Goal: Find specific page/section: Find specific page/section

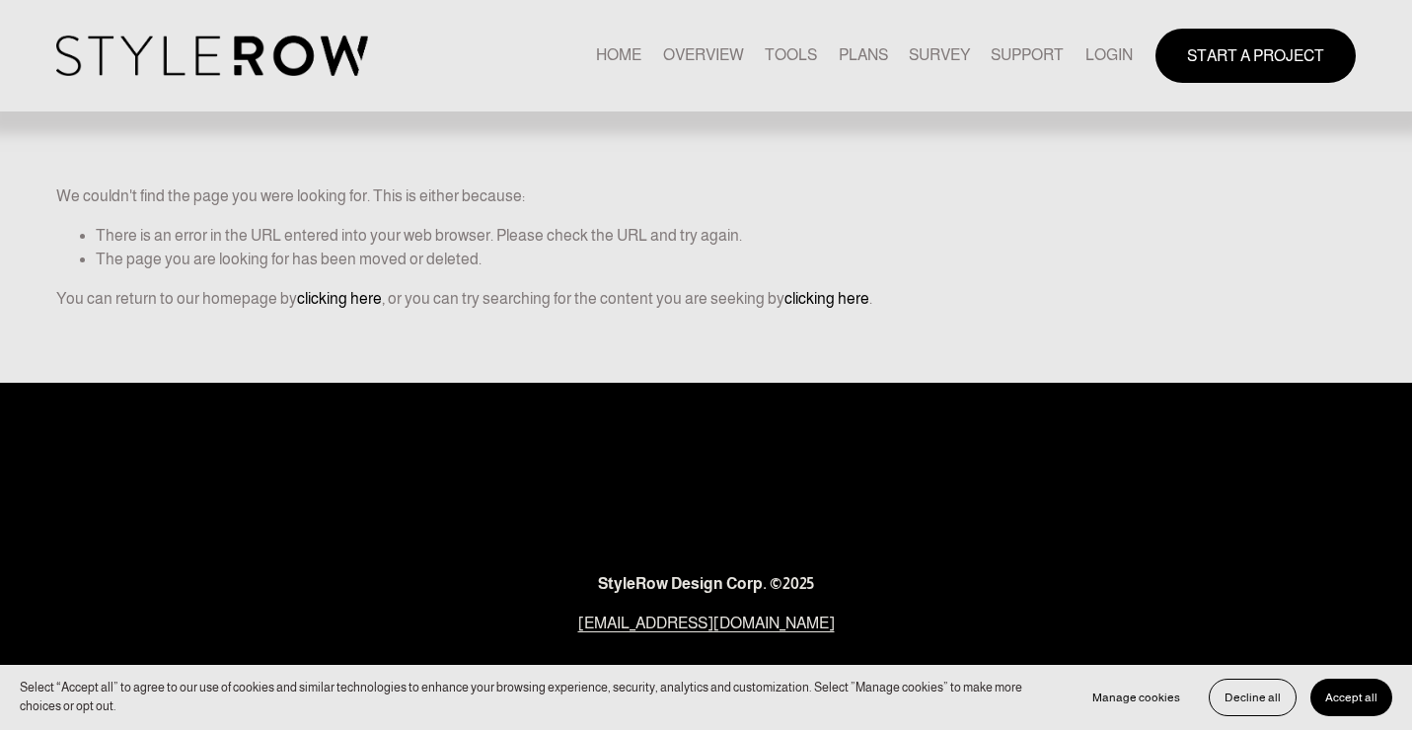
click at [1106, 57] on link "LOGIN" at bounding box center [1108, 55] width 47 height 27
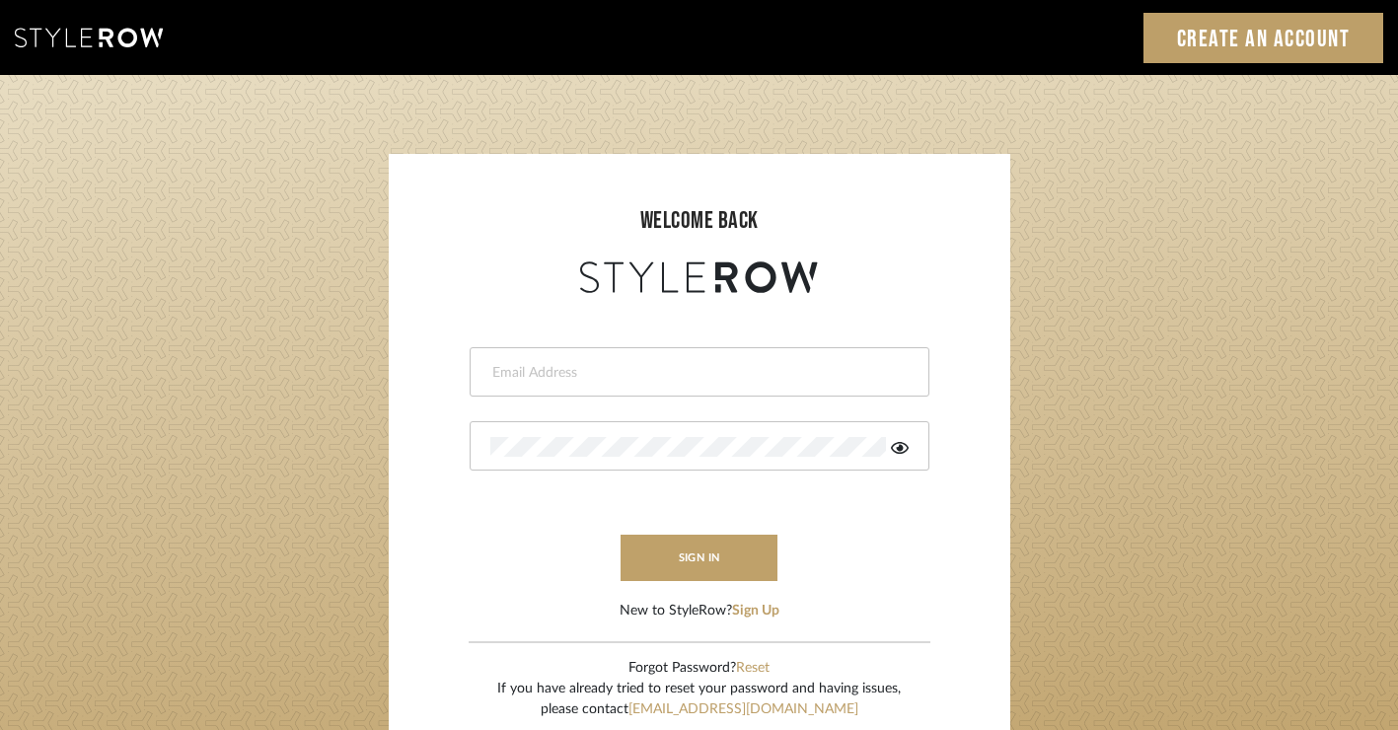
click at [675, 379] on input "email" at bounding box center [696, 373] width 413 height 20
type input "alison@downeyinteriors.com"
click at [669, 577] on button "sign in" at bounding box center [700, 558] width 158 height 46
click at [896, 447] on icon at bounding box center [900, 448] width 18 height 16
click at [407, 428] on sr-login "welcome back alison@downeyinteriors.com Authorization failed. Invalid user or p…" at bounding box center [700, 447] width 622 height 586
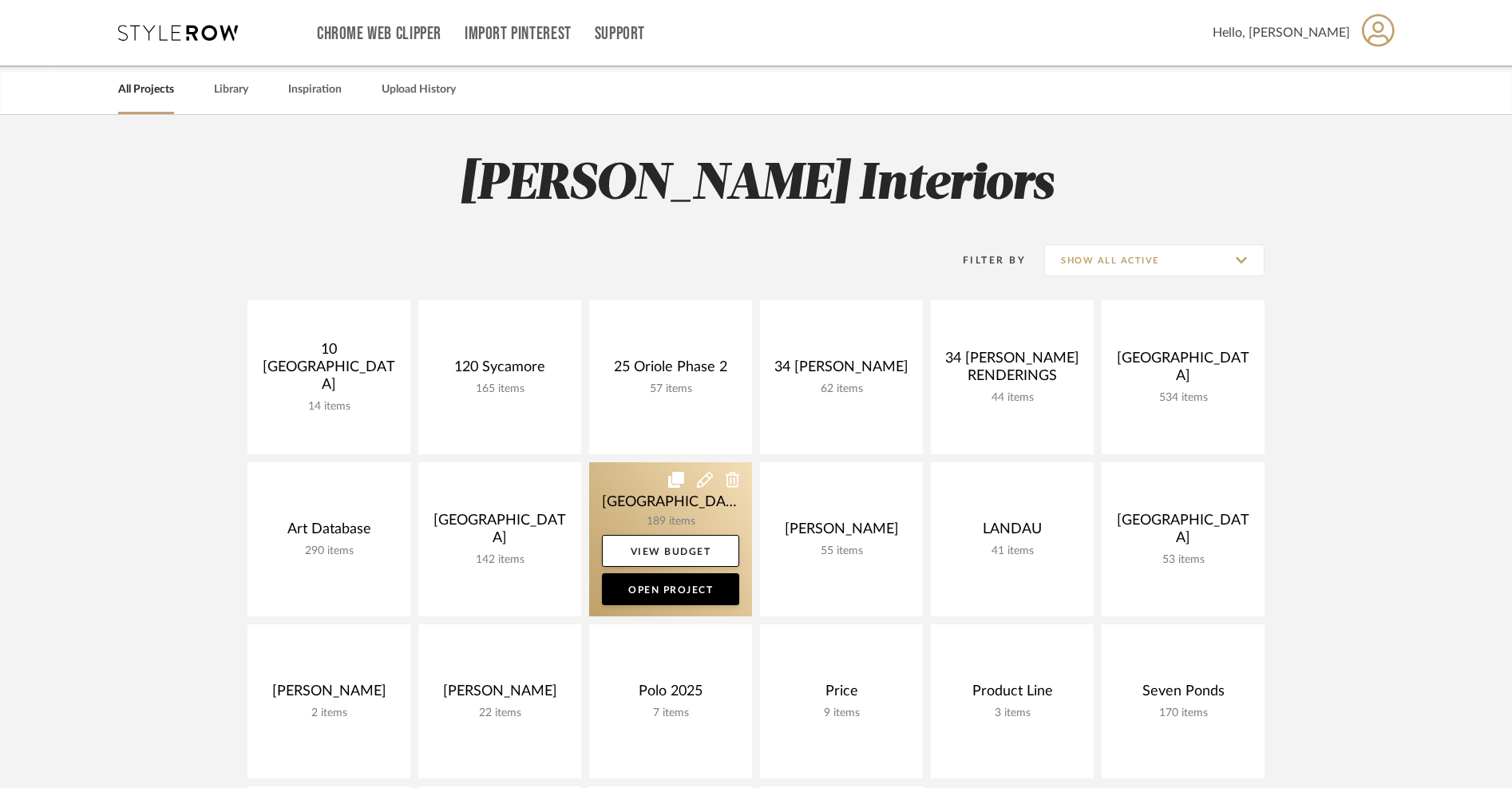
click at [652, 519] on link at bounding box center [670, 539] width 163 height 154
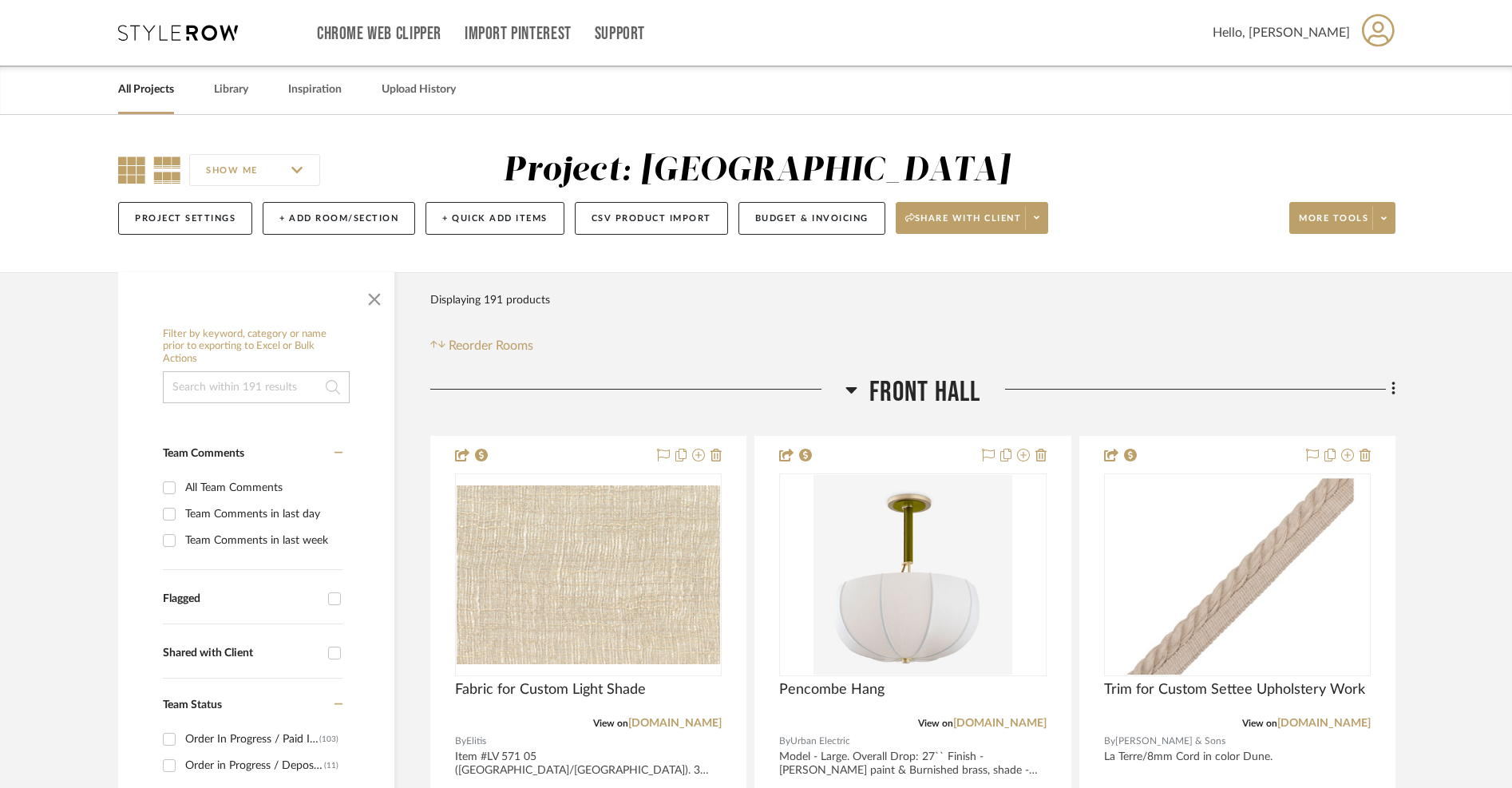
click at [141, 168] on icon at bounding box center [132, 170] width 28 height 28
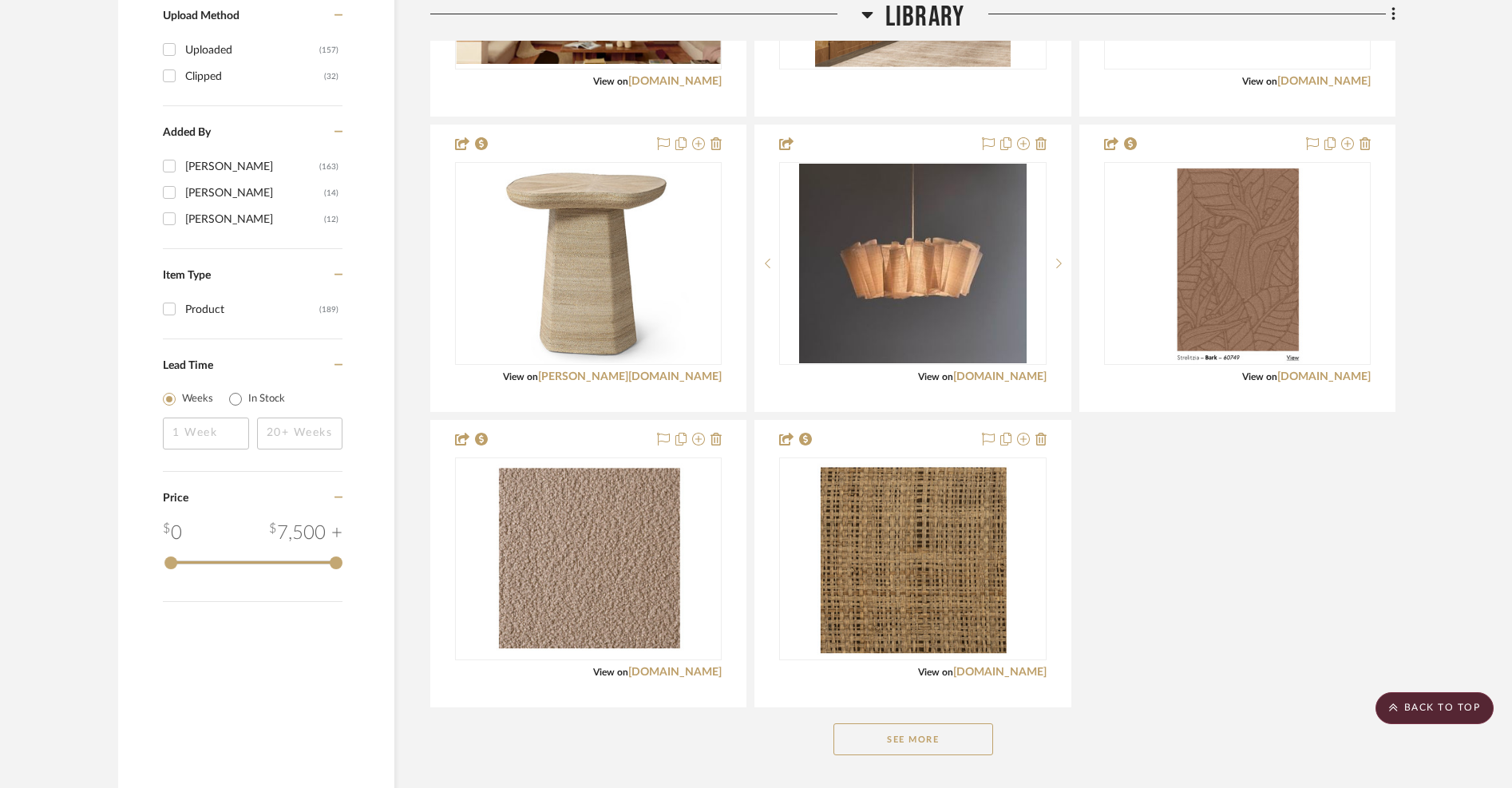
scroll to position [2296, 0]
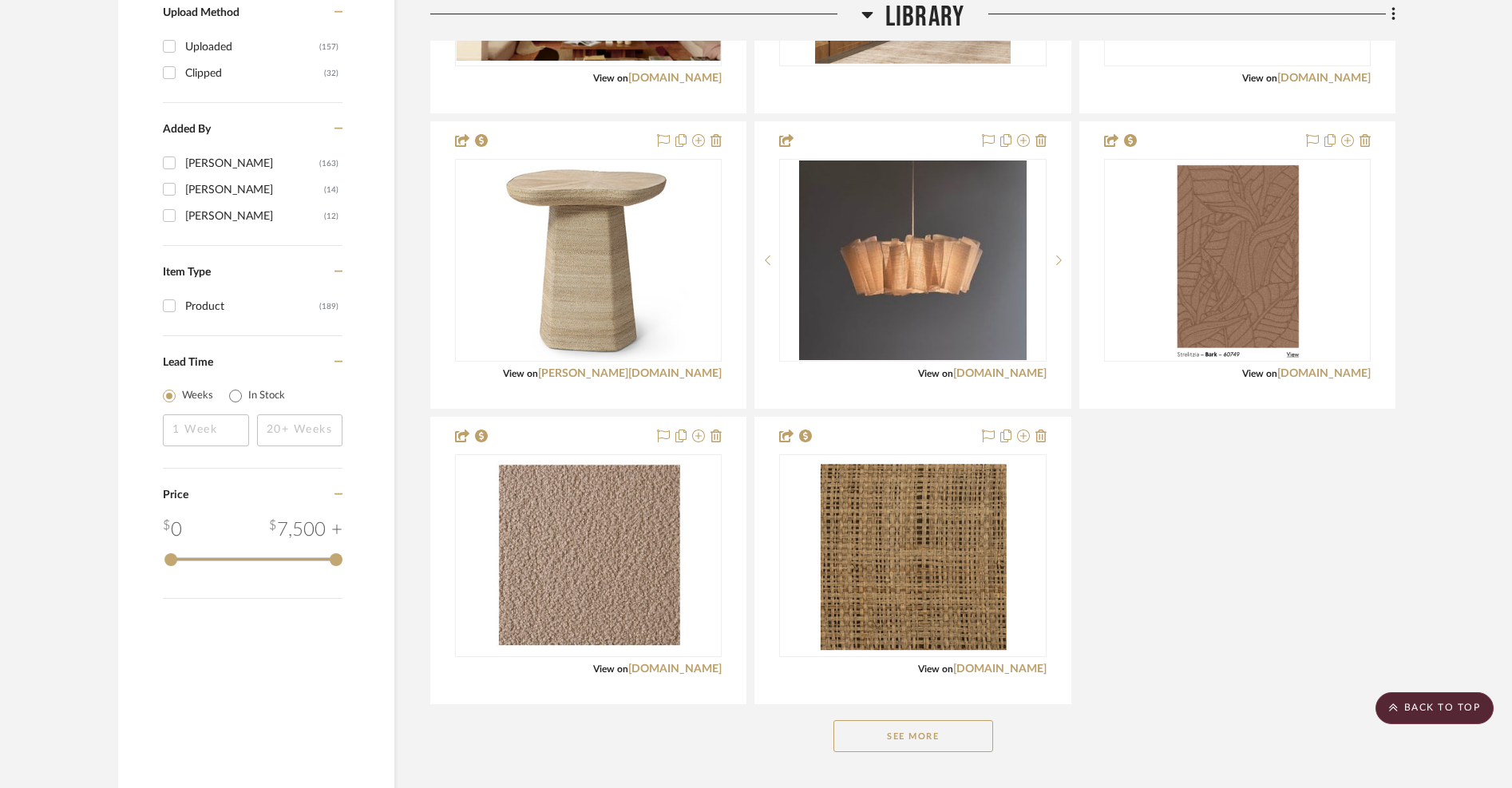
click at [888, 735] on button "See More" at bounding box center [913, 735] width 159 height 32
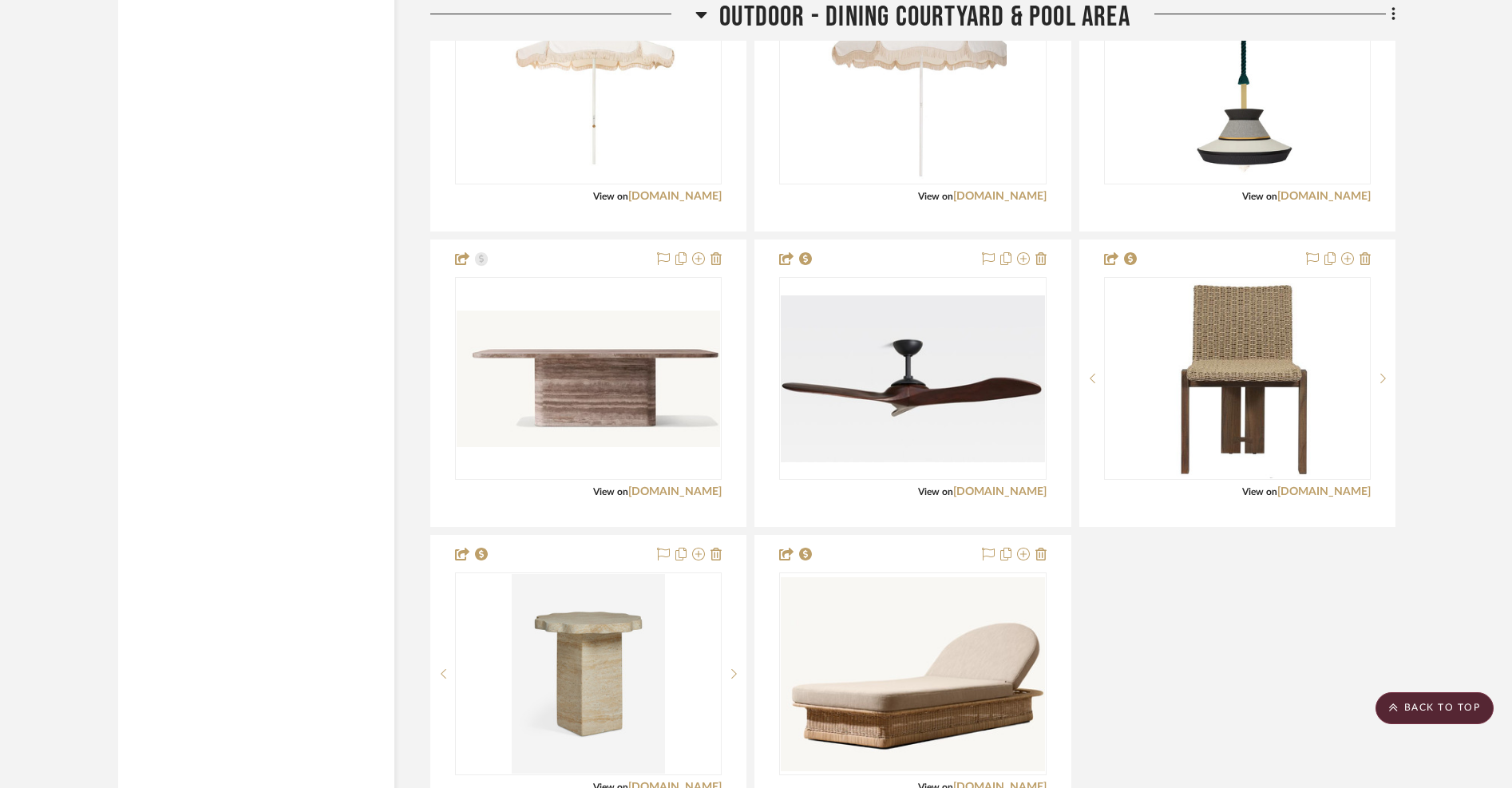
scroll to position [15487, 0]
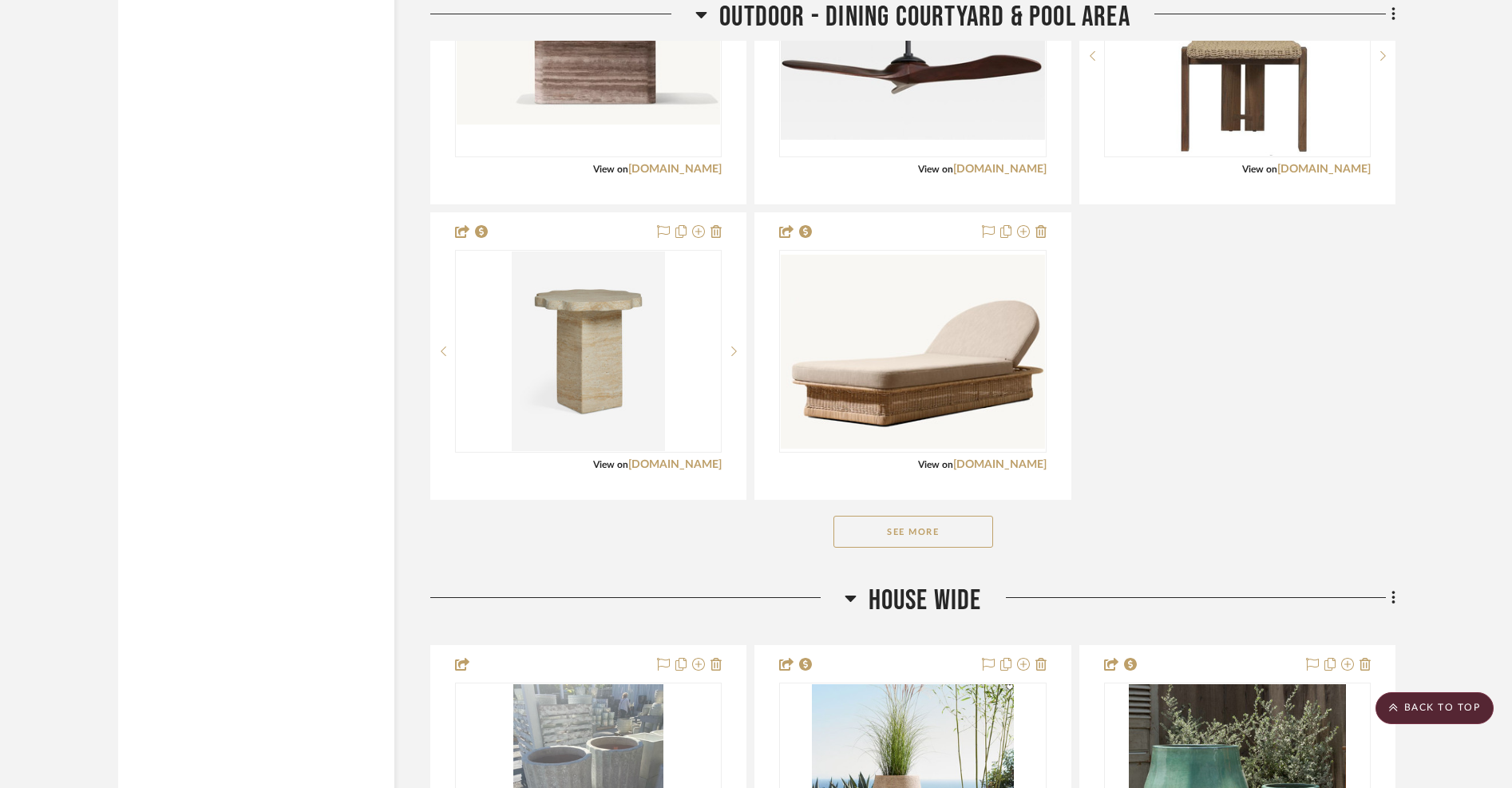
click at [913, 515] on button "See More" at bounding box center [913, 531] width 159 height 32
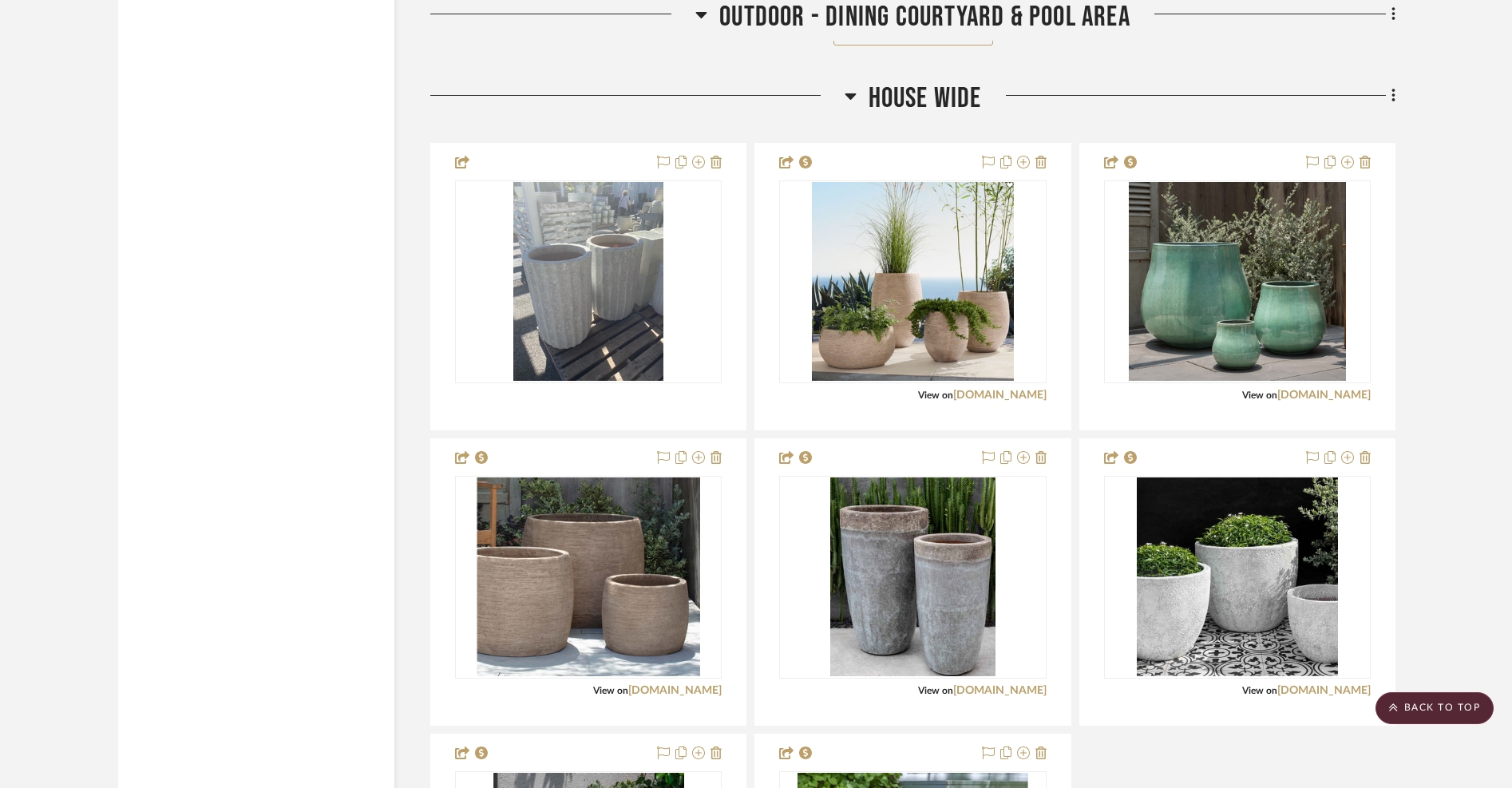
scroll to position [16290, 0]
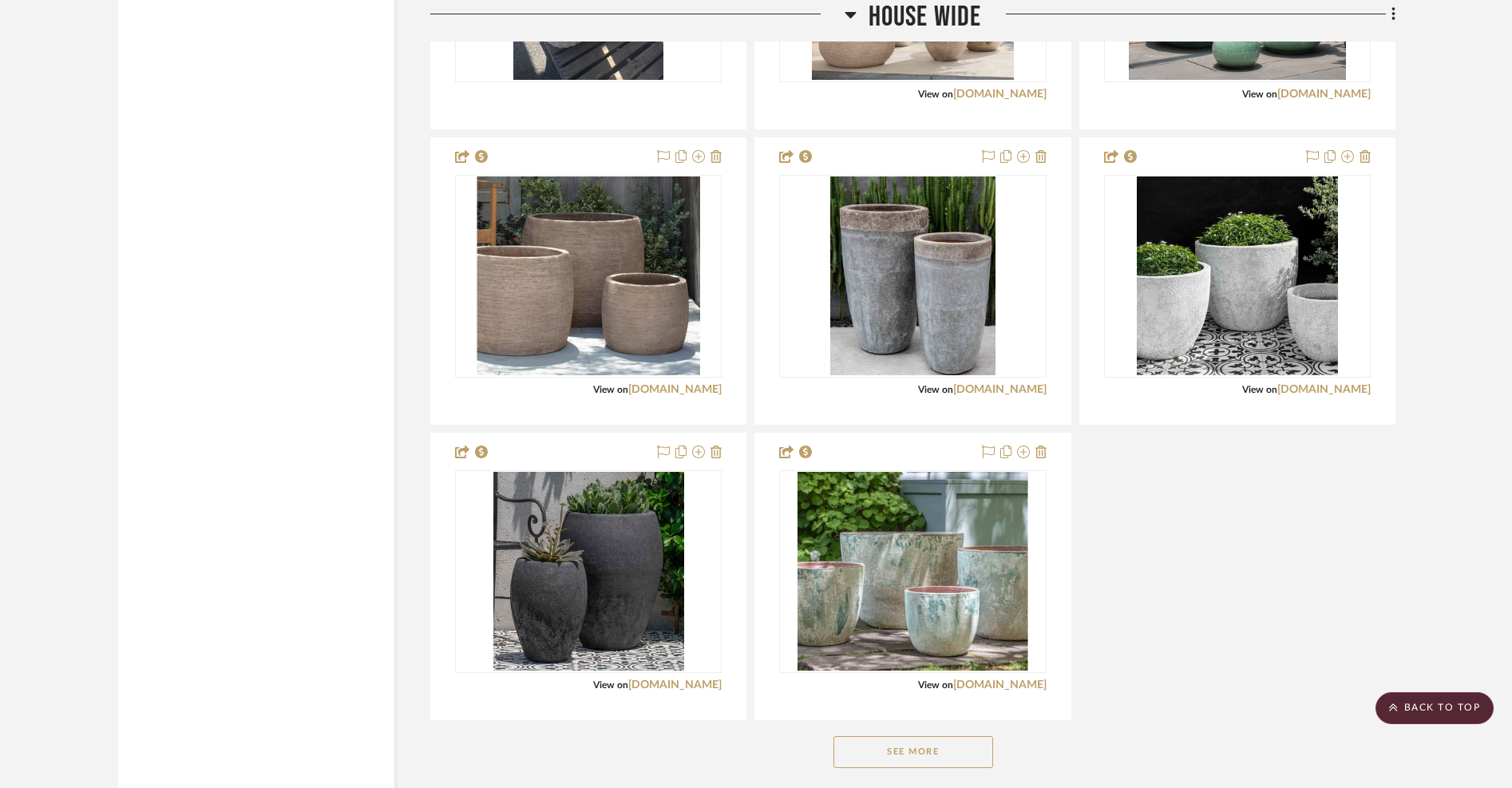
click at [900, 736] on button "See More" at bounding box center [913, 752] width 159 height 32
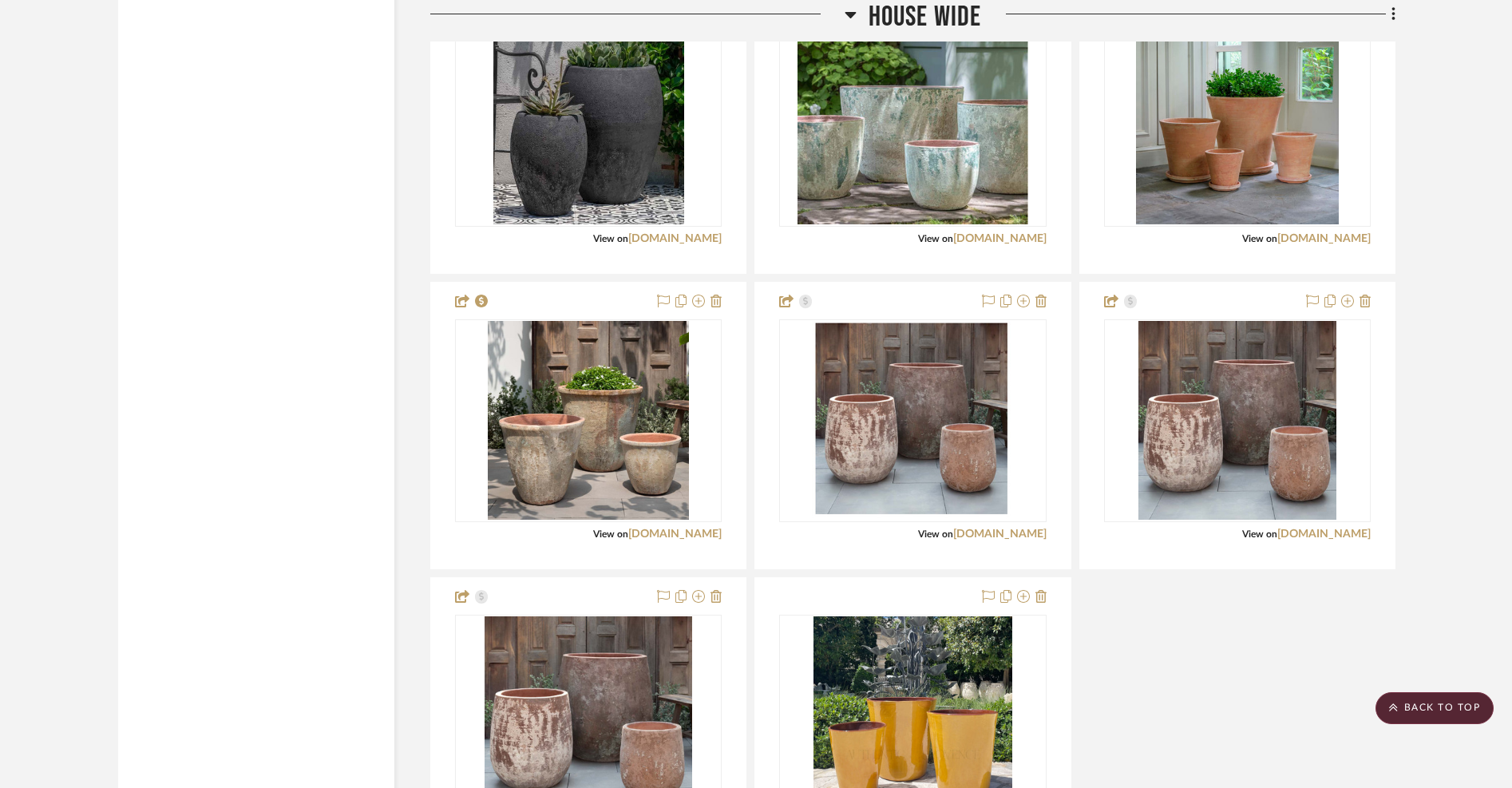
scroll to position [16726, 0]
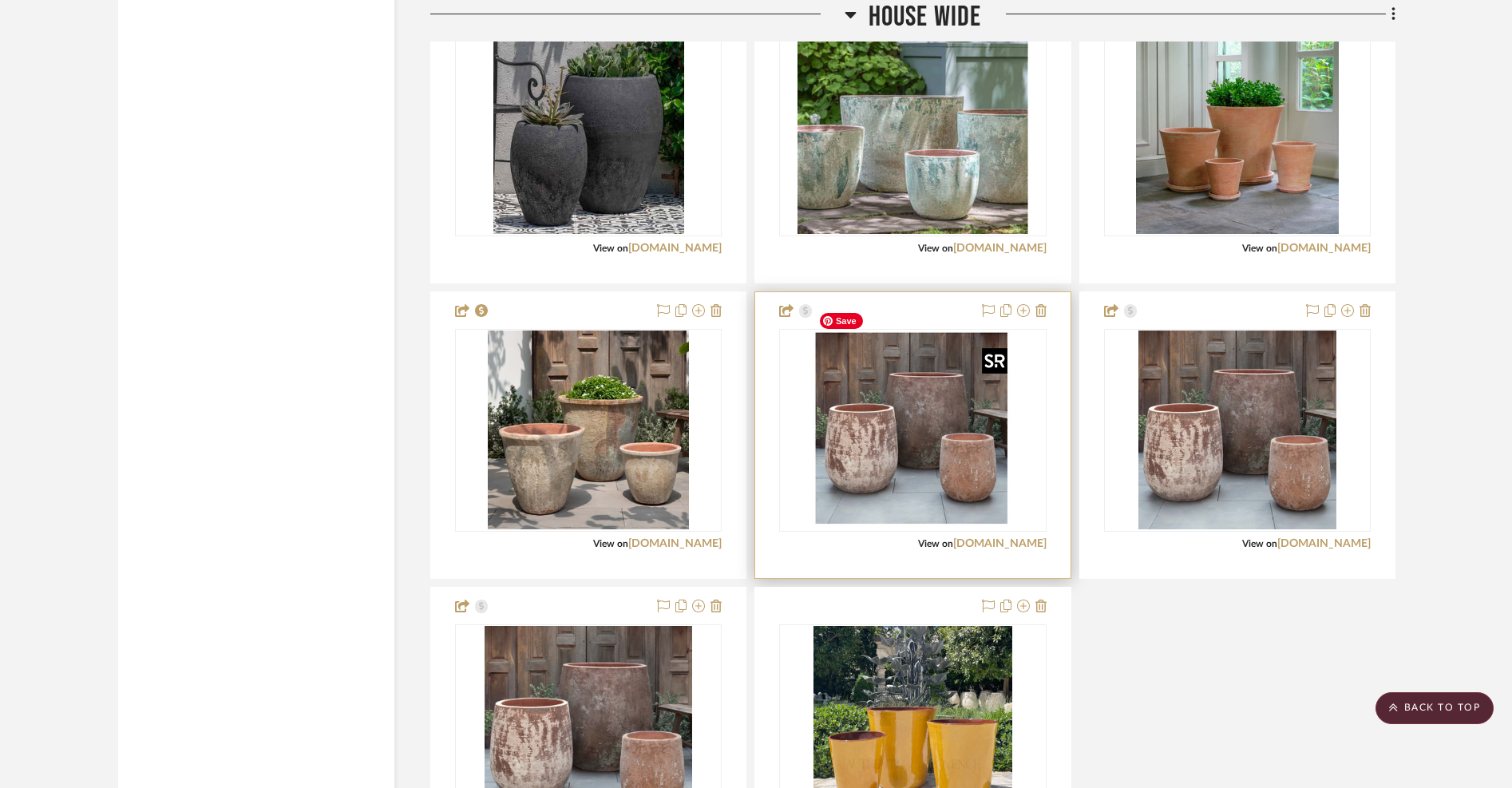
click at [871, 446] on img "0" at bounding box center [913, 430] width 202 height 200
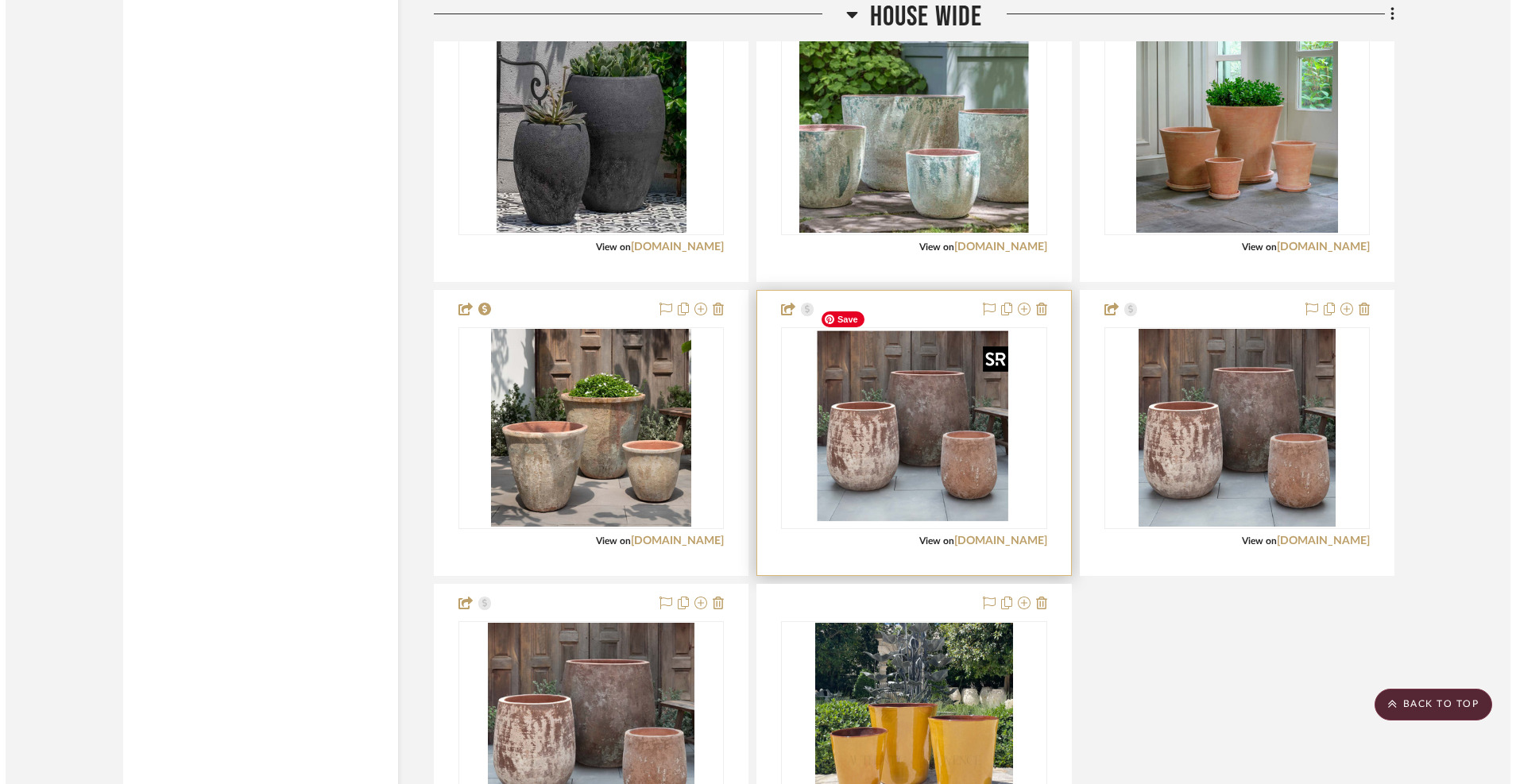
scroll to position [0, 0]
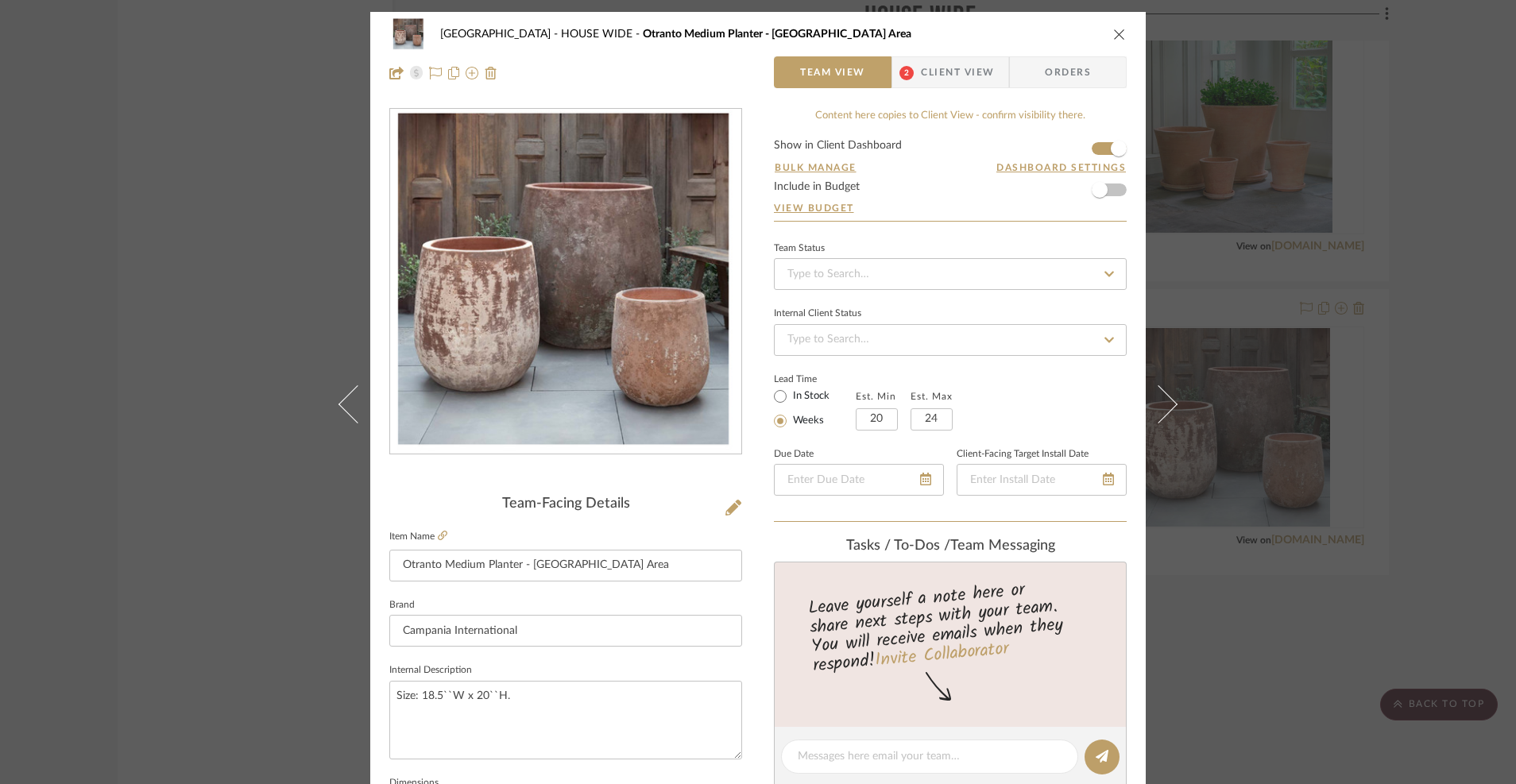
click at [1113, 24] on div "[GEOGRAPHIC_DATA] WIDE Otranto Medium Planter - [GEOGRAPHIC_DATA] Area" at bounding box center [758, 34] width 737 height 31
click at [1113, 33] on icon "close" at bounding box center [1119, 35] width 13 height 13
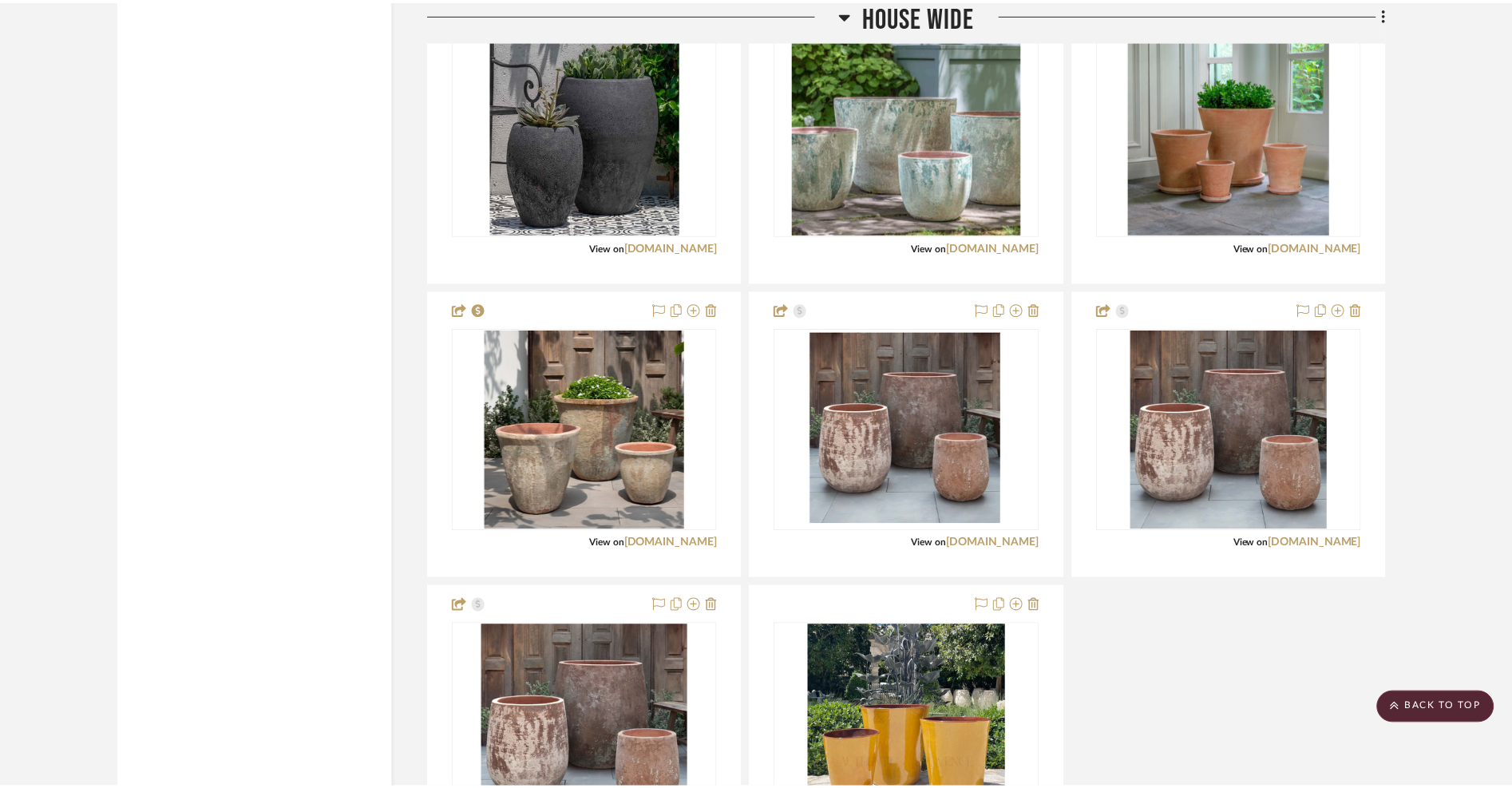
scroll to position [16726, 0]
